Goal: Transaction & Acquisition: Download file/media

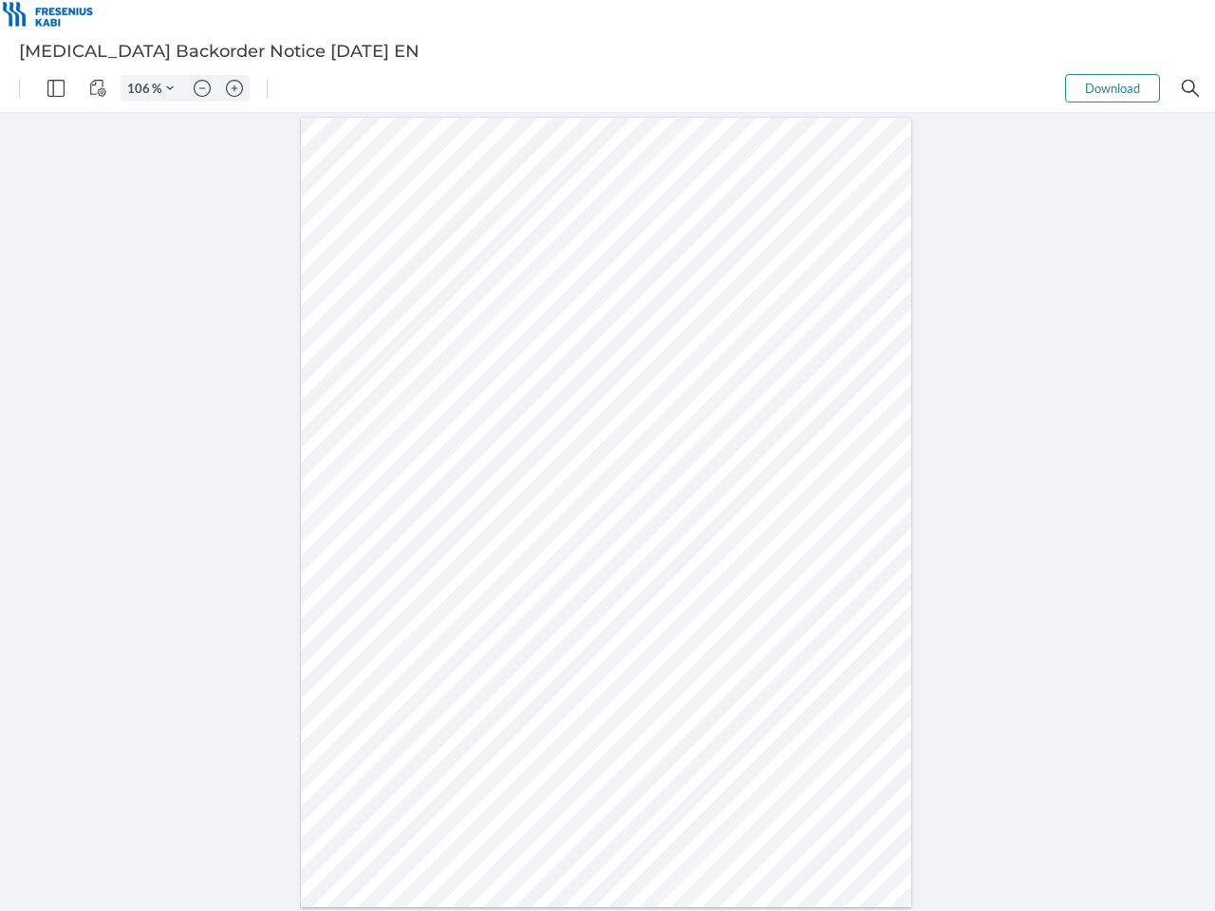
click at [56, 88] on img "Panel" at bounding box center [55, 88] width 17 height 17
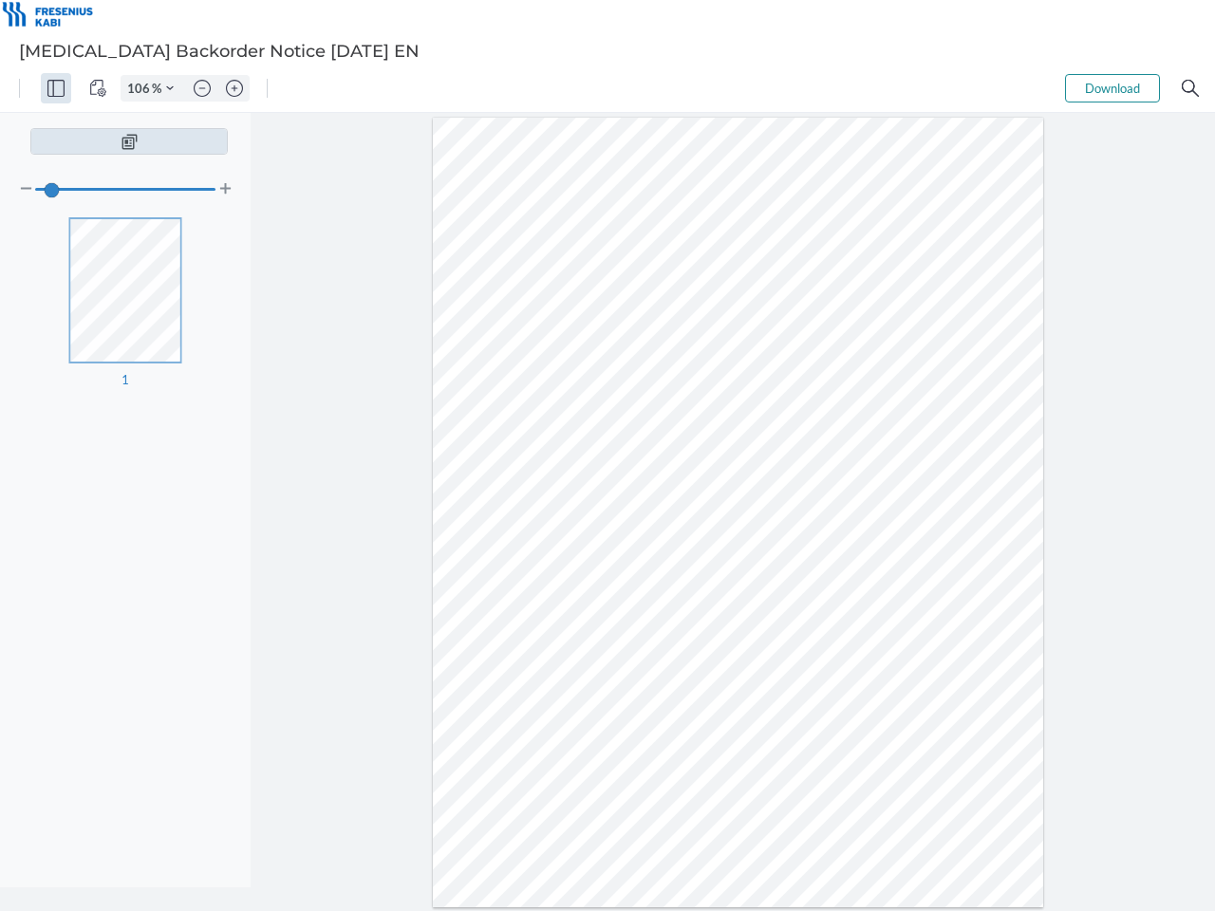
click at [98, 88] on img "View Controls" at bounding box center [97, 88] width 17 height 17
click at [141, 88] on input "106" at bounding box center [137, 88] width 30 height 17
click at [170, 88] on img "Zoom Controls" at bounding box center [170, 88] width 8 height 8
click at [202, 88] on img "Zoom out" at bounding box center [202, 88] width 17 height 17
click at [234, 88] on img "Zoom in" at bounding box center [234, 88] width 17 height 17
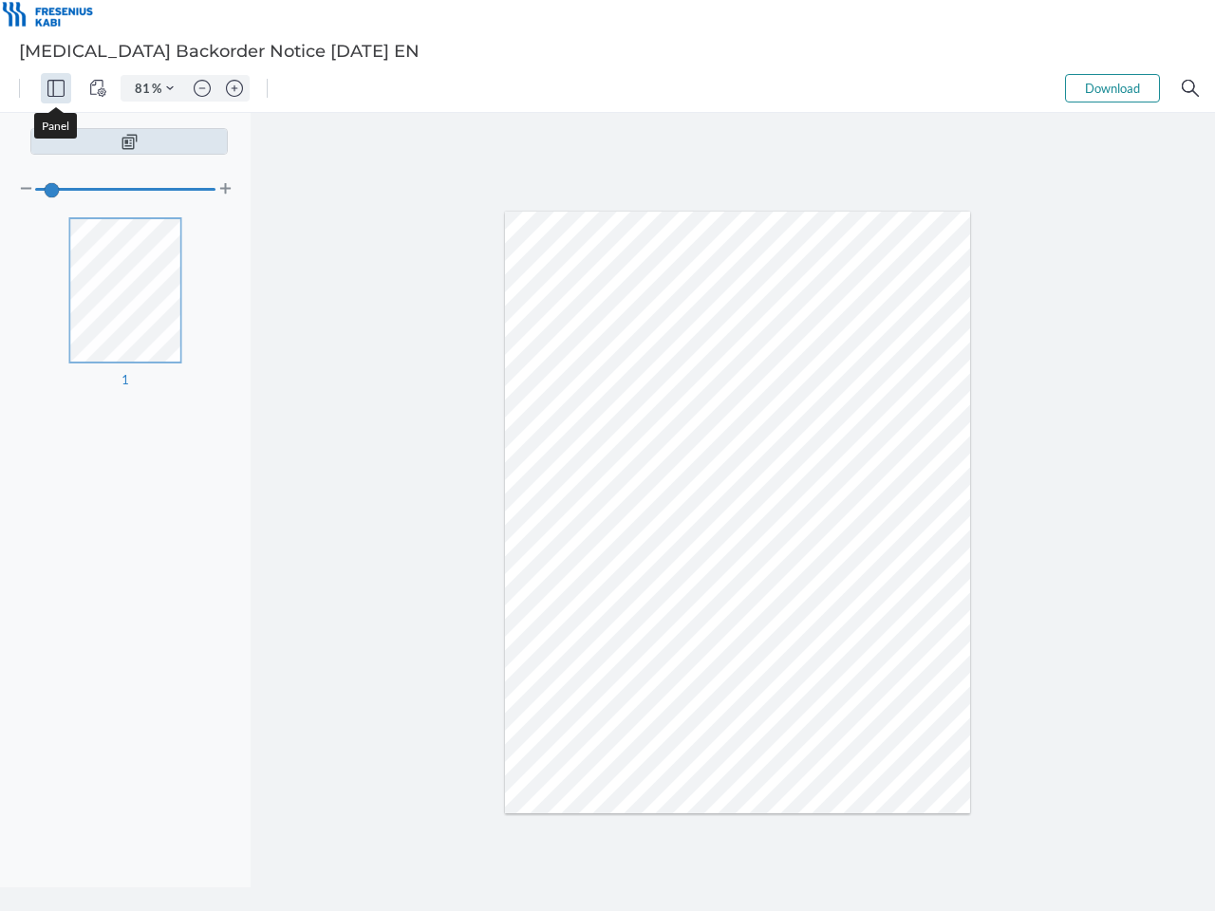
type input "106"
click at [1113, 88] on button "Download" at bounding box center [1112, 88] width 95 height 28
click at [1191, 88] on img "Search" at bounding box center [1190, 88] width 17 height 17
